Goal: Transaction & Acquisition: Purchase product/service

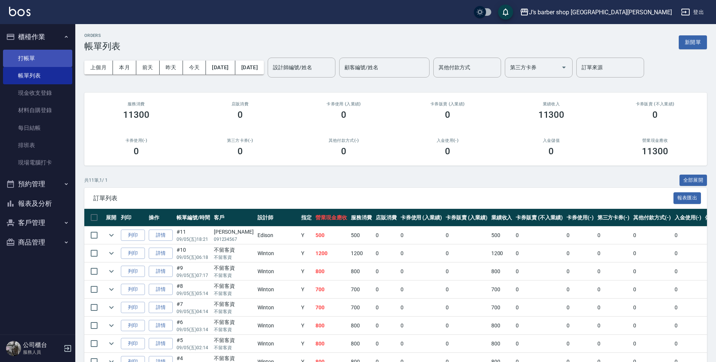
click at [48, 56] on link "打帳單" at bounding box center [37, 58] width 69 height 17
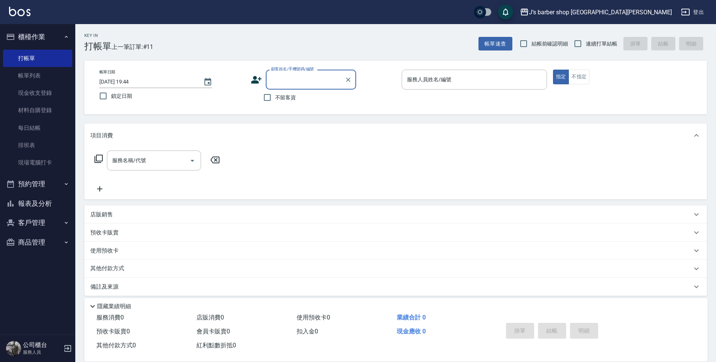
click at [290, 96] on span "不留客資" at bounding box center [285, 98] width 21 height 8
click at [275, 96] on input "不留客資" at bounding box center [267, 98] width 16 height 16
checkbox input "true"
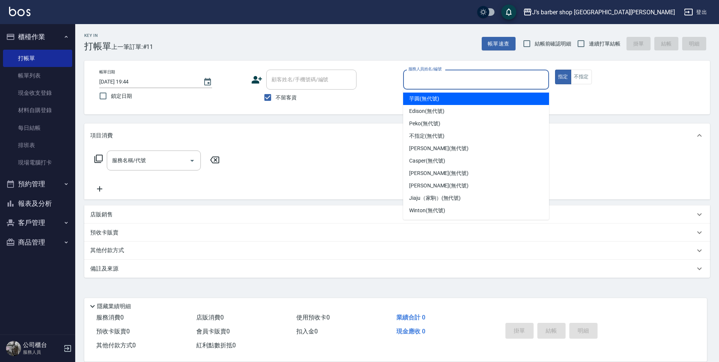
click at [435, 84] on input "服務人員姓名/編號" at bounding box center [476, 79] width 139 height 13
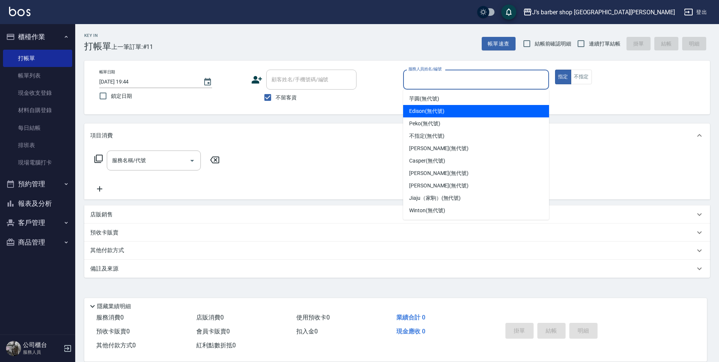
click at [433, 107] on span "Edison (無代號)" at bounding box center [426, 111] width 35 height 8
type input "Edison(無代號)"
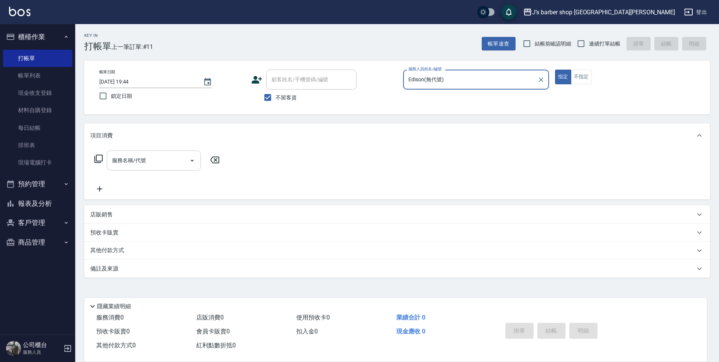
click at [113, 159] on input "服務名稱/代號" at bounding box center [148, 160] width 76 height 13
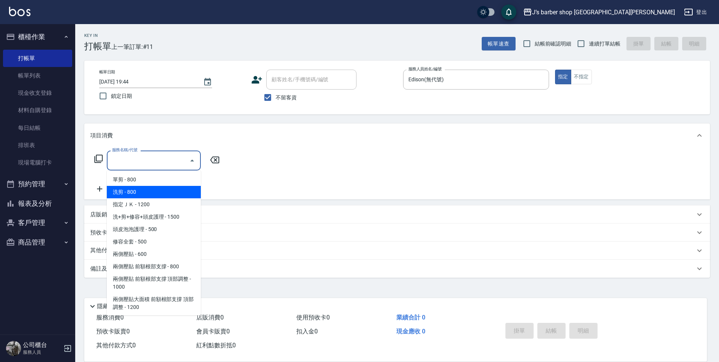
click at [141, 194] on span "洗剪 - 800" at bounding box center [154, 192] width 94 height 12
type input "洗剪(101)"
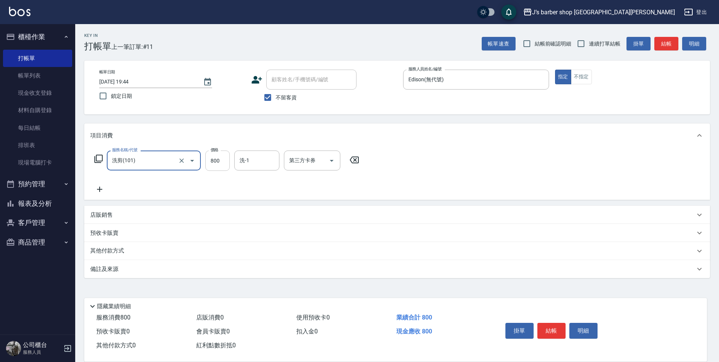
click at [226, 161] on input "800" at bounding box center [217, 160] width 24 height 20
type input "600"
click at [543, 324] on button "結帳" at bounding box center [552, 331] width 28 height 16
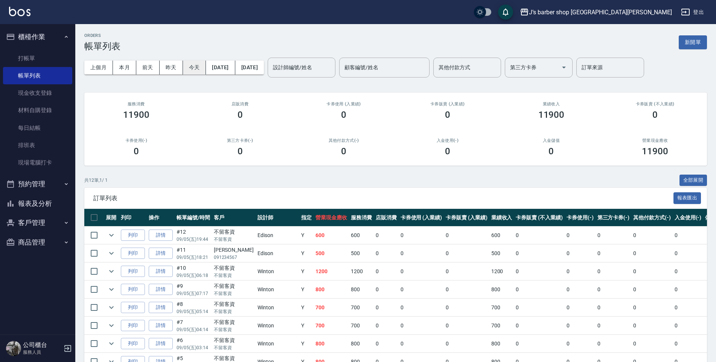
click at [192, 74] on button "今天" at bounding box center [194, 68] width 23 height 14
click at [193, 74] on button "今天" at bounding box center [194, 68] width 23 height 14
click at [323, 62] on div "設計師編號/姓名 設計師編號/姓名" at bounding box center [302, 68] width 68 height 20
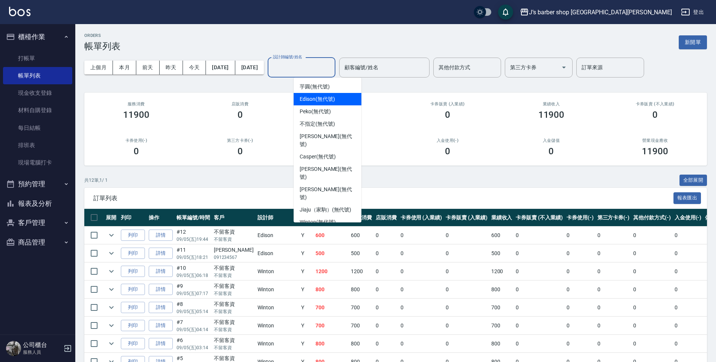
click at [328, 99] on span "Edison (無代號)" at bounding box center [316, 99] width 35 height 8
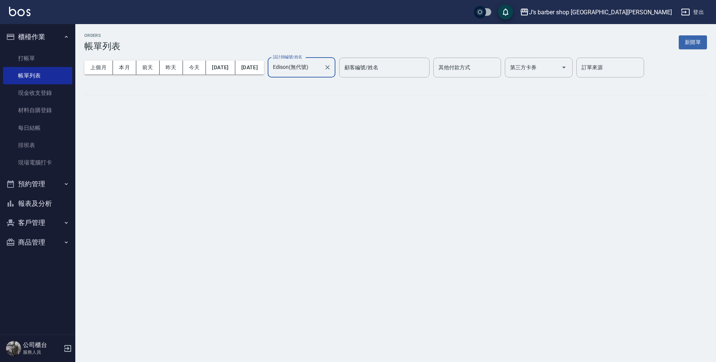
type input "Edison(無代號)"
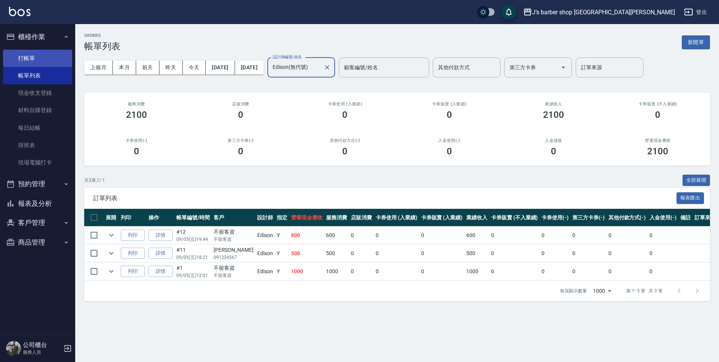
click at [17, 59] on link "打帳單" at bounding box center [37, 58] width 69 height 17
